Goal: Task Accomplishment & Management: Manage account settings

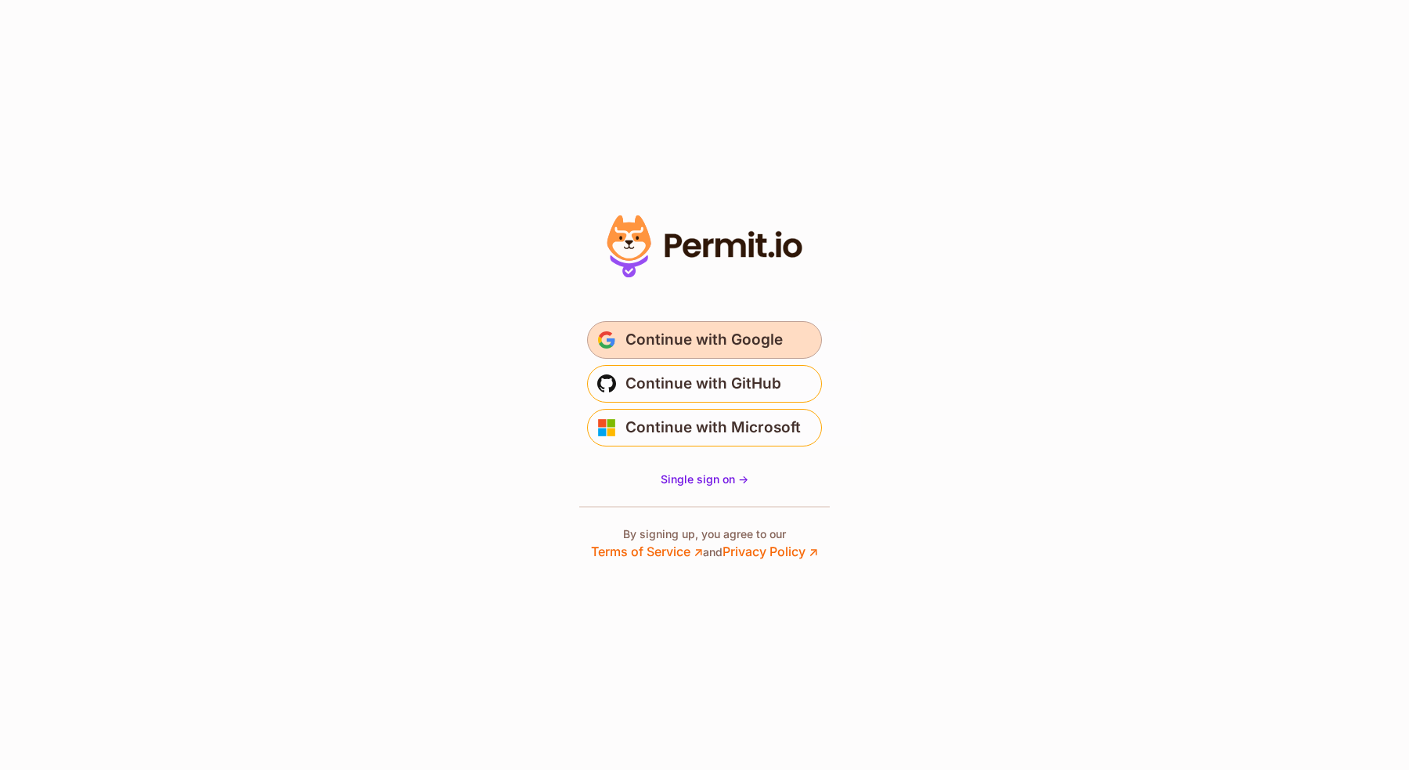
click at [737, 328] on span "Continue with Google" at bounding box center [704, 339] width 157 height 25
